Goal: Contribute content

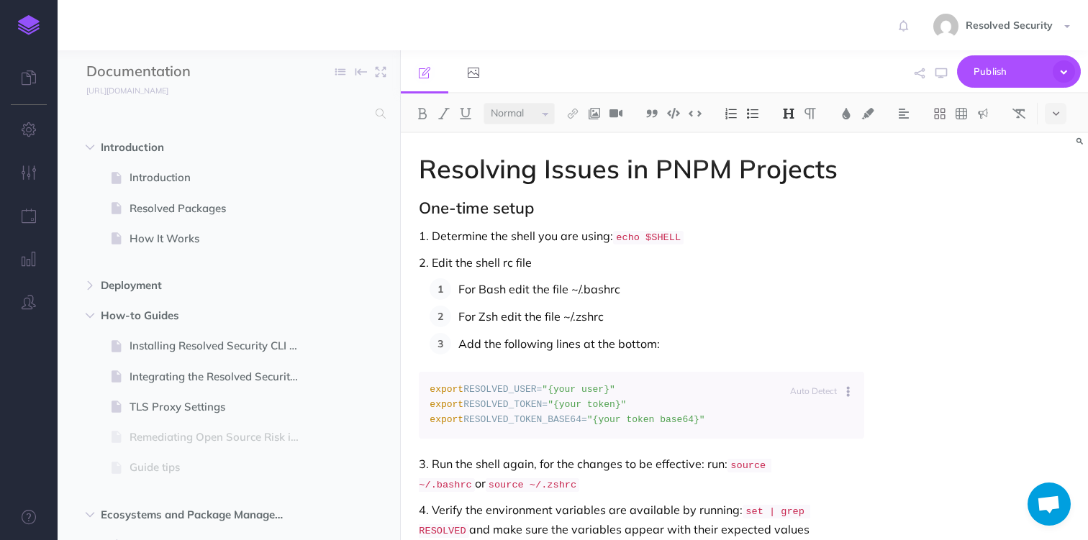
select select "null"
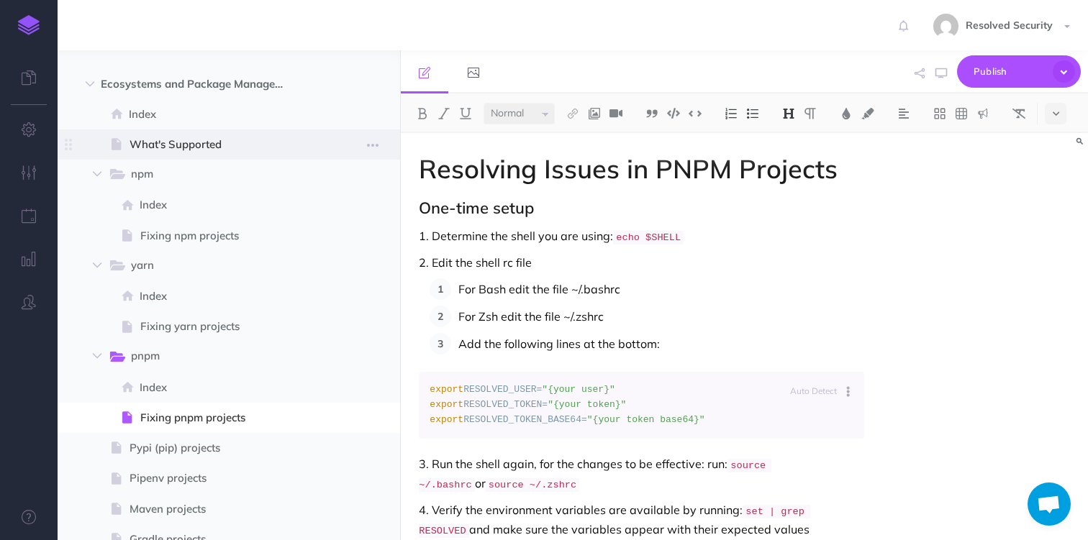
click at [175, 145] on span "What's Supported" at bounding box center [221, 144] width 184 height 17
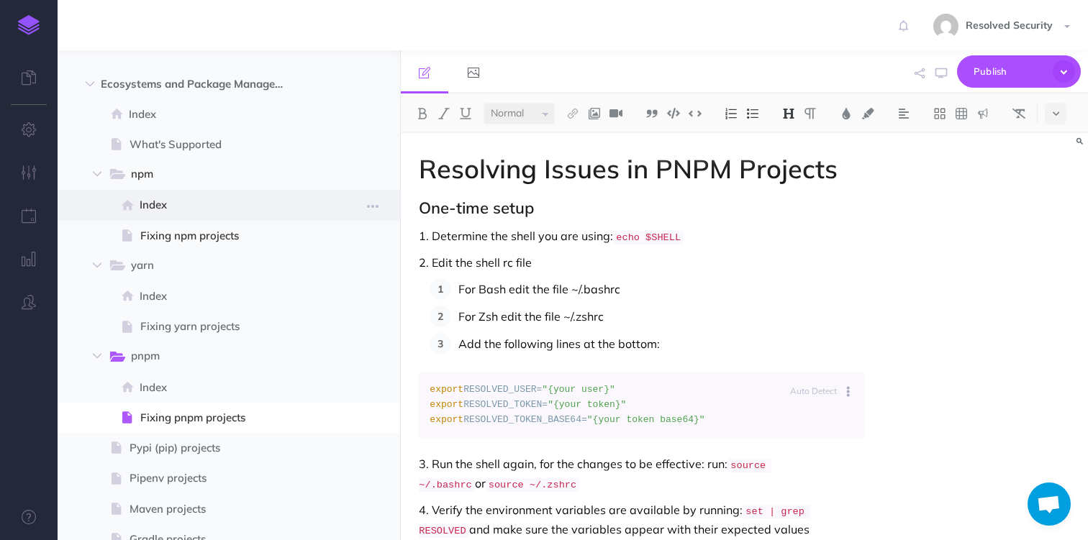
select select "null"
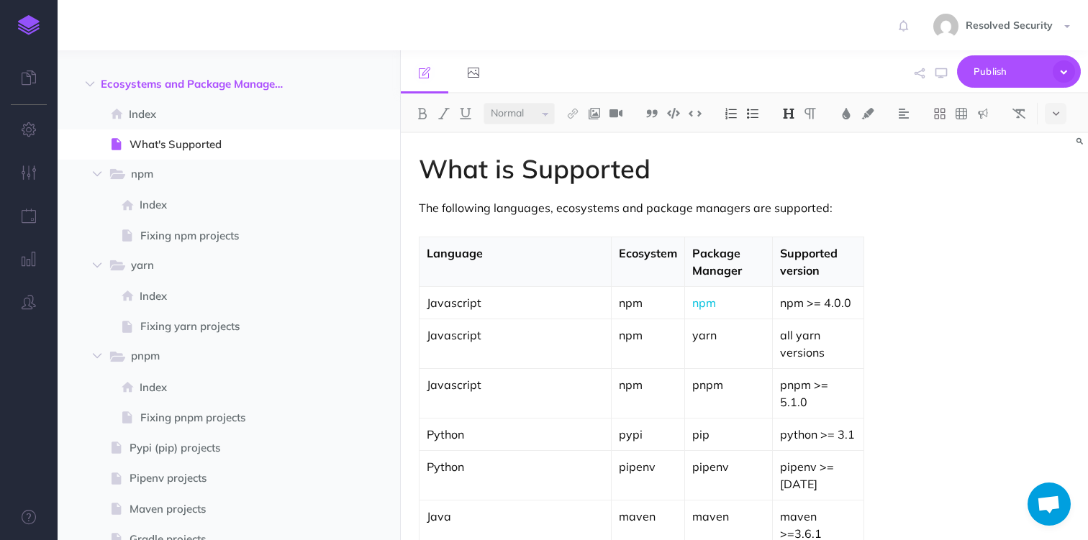
click at [619, 426] on p "pypi" at bounding box center [648, 434] width 58 height 17
copy p "PyPI"
click at [619, 458] on p "pipenv" at bounding box center [648, 466] width 58 height 17
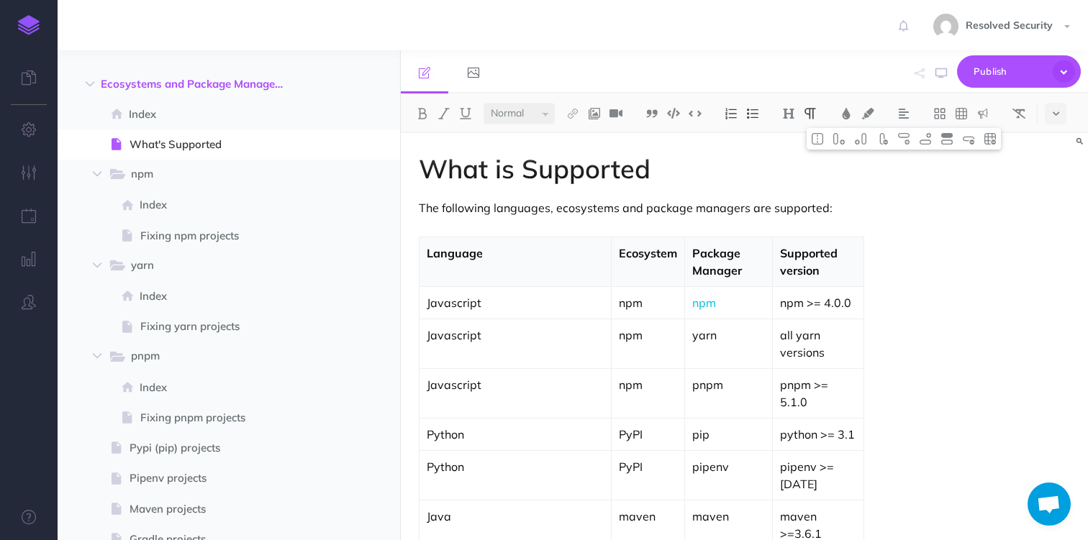
click at [619, 508] on p "maven" at bounding box center [648, 516] width 58 height 17
click at [692, 508] on p "maven" at bounding box center [728, 516] width 72 height 17
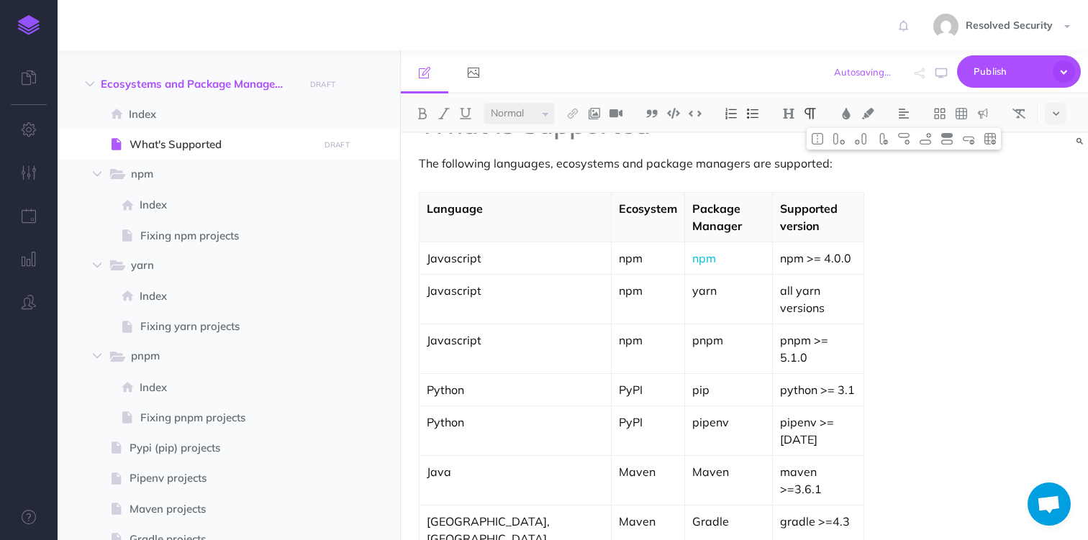
scroll to position [47, 0]
click at [998, 70] on span "Publish" at bounding box center [1009, 71] width 72 height 22
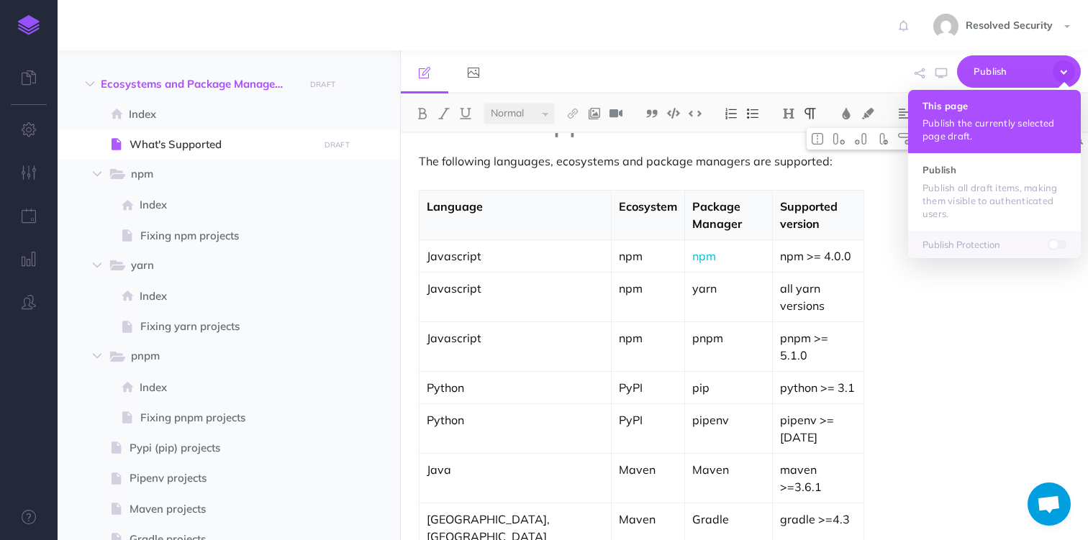
click at [960, 118] on p "Publish the currently selected page draft." at bounding box center [994, 130] width 144 height 26
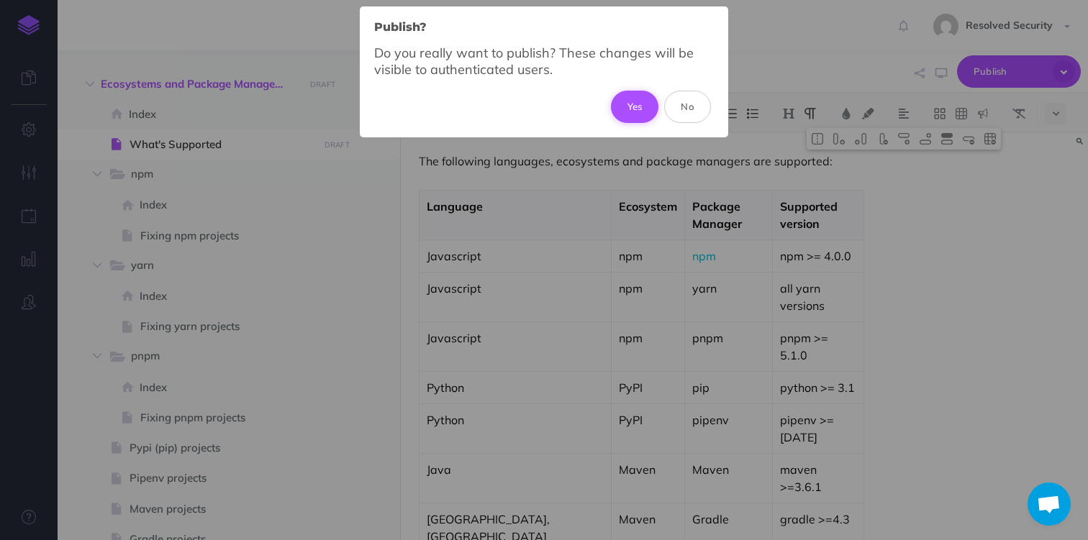
click at [632, 110] on button "Yes" at bounding box center [635, 107] width 48 height 32
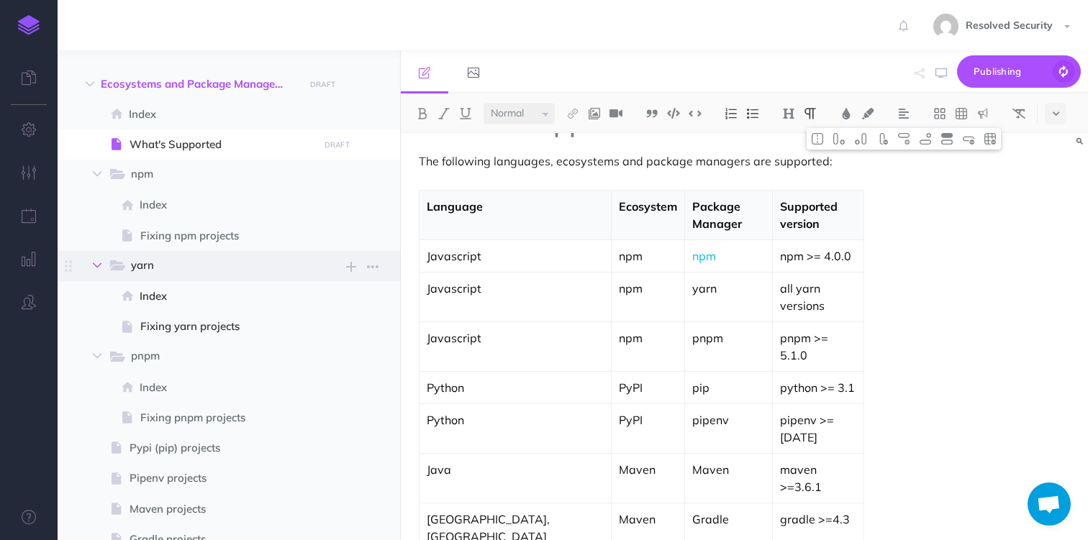
click at [96, 267] on icon "button" at bounding box center [97, 265] width 9 height 9
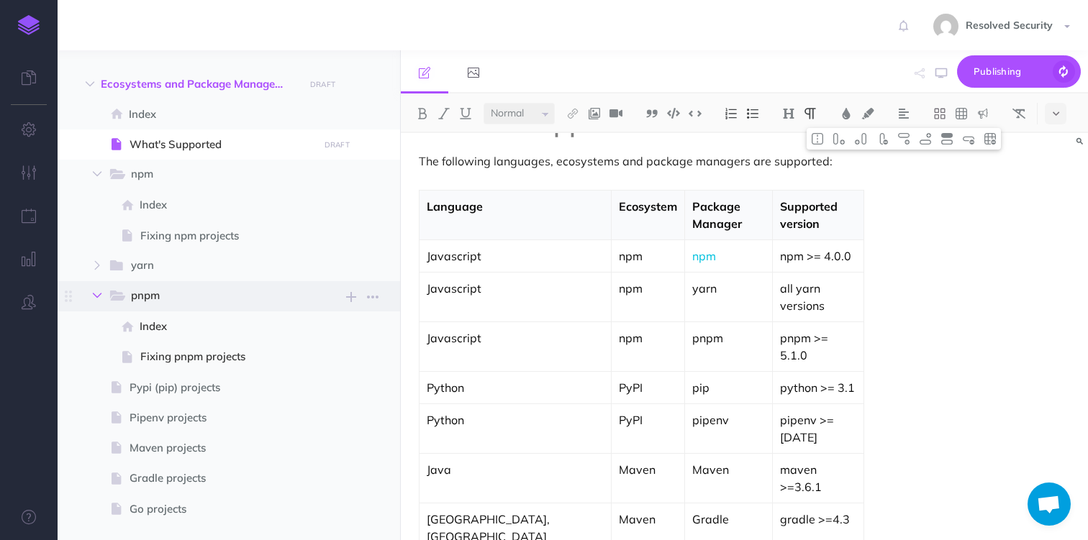
click at [97, 294] on icon "button" at bounding box center [97, 295] width 9 height 9
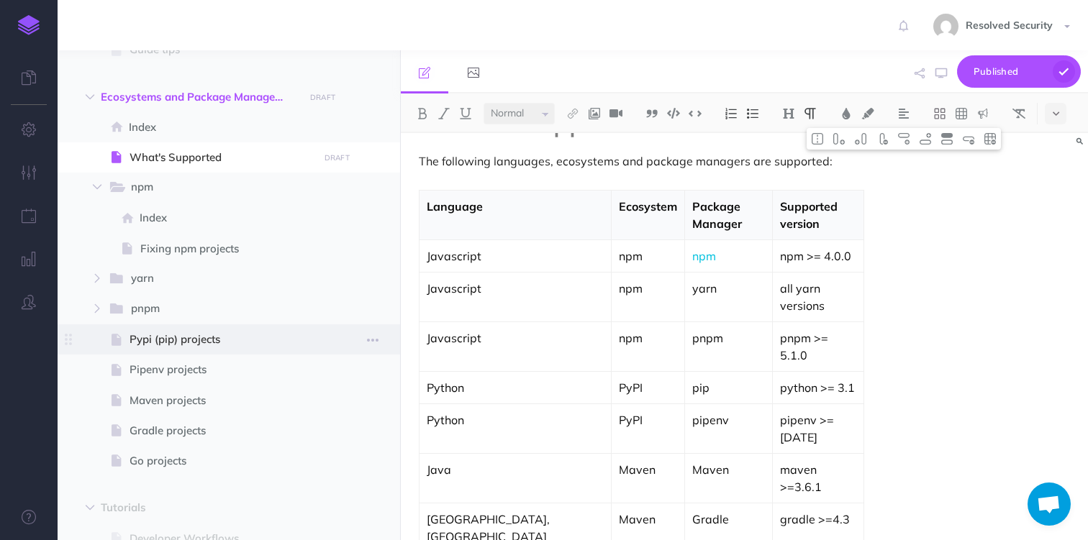
scroll to position [427, 0]
